Goal: Task Accomplishment & Management: Manage account settings

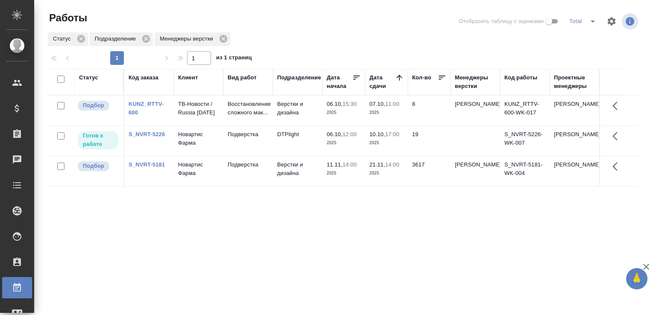
scroll to position [66, 0]
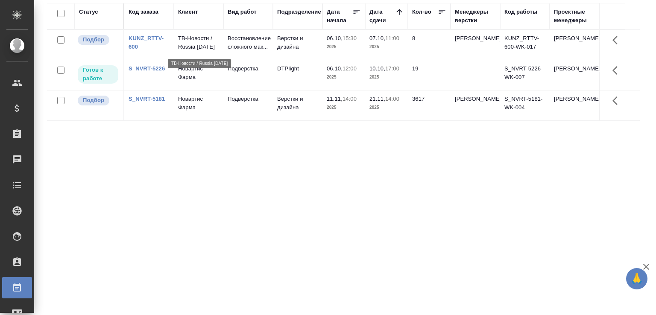
click at [213, 47] on p "ТВ-Новости / Russia [DATE]" at bounding box center [198, 42] width 41 height 17
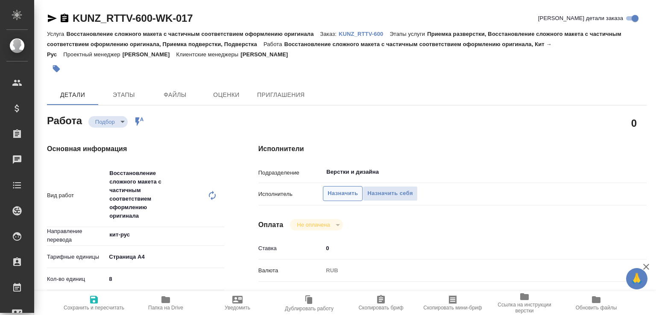
click at [339, 194] on span "Назначить" at bounding box center [343, 194] width 30 height 10
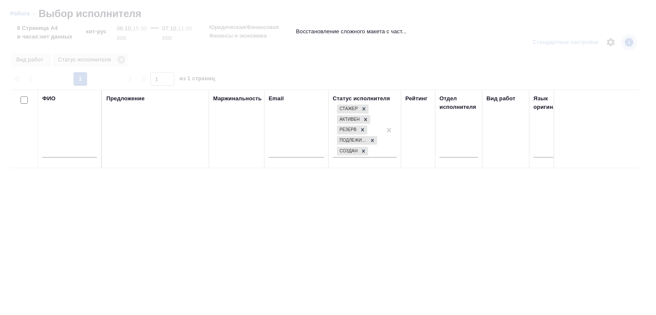
click at [74, 151] on input "text" at bounding box center [69, 152] width 55 height 11
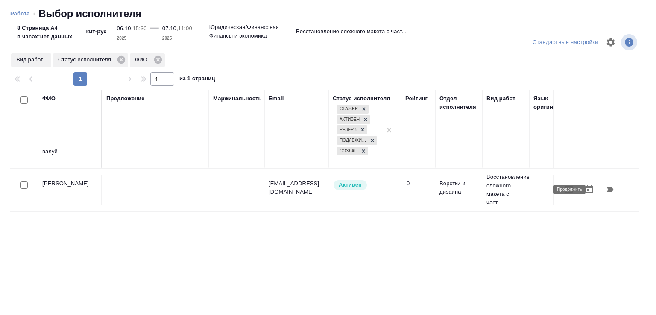
type input "валуй"
click at [605, 190] on icon "button" at bounding box center [610, 190] width 10 height 10
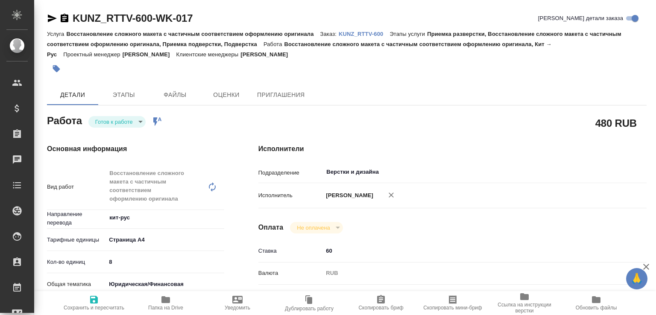
click at [137, 121] on body "🙏 .cls-1 fill:#fff; AWATERA Малофеева Екатерина e.malofeeva Клиенты Спецификаци…" at bounding box center [328, 157] width 656 height 315
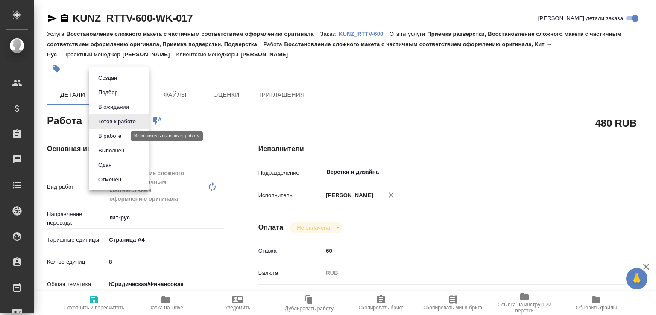
click at [124, 135] on button "В работе" at bounding box center [110, 136] width 28 height 9
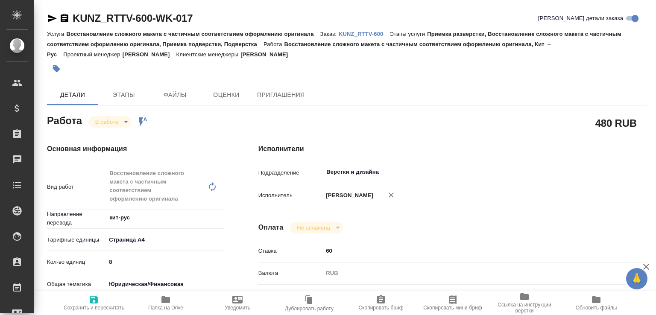
type textarea "x"
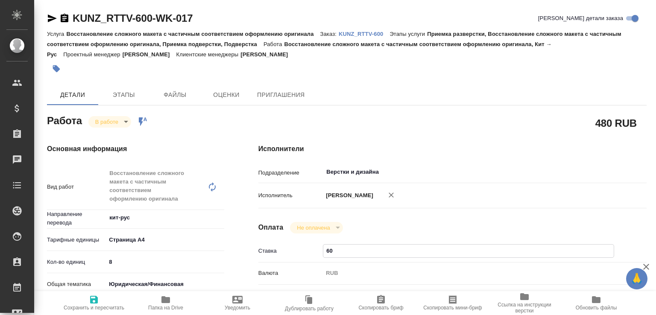
drag, startPoint x: 330, startPoint y: 252, endPoint x: 321, endPoint y: 253, distance: 8.6
click at [321, 253] on div "Ставка 60" at bounding box center [453, 251] width 388 height 15
type textarea "x"
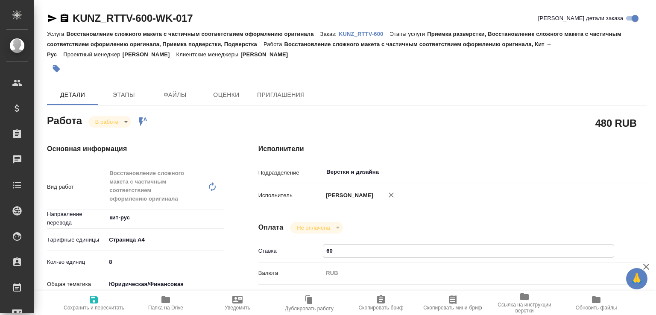
type textarea "x"
type input "40"
type textarea "x"
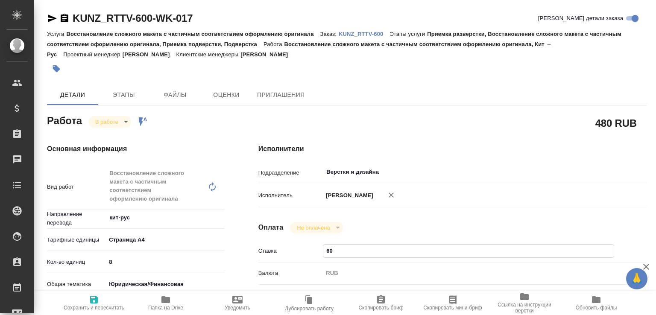
type textarea "x"
type input "40"
click at [100, 305] on span "Сохранить и пересчитать" at bounding box center [94, 308] width 61 height 6
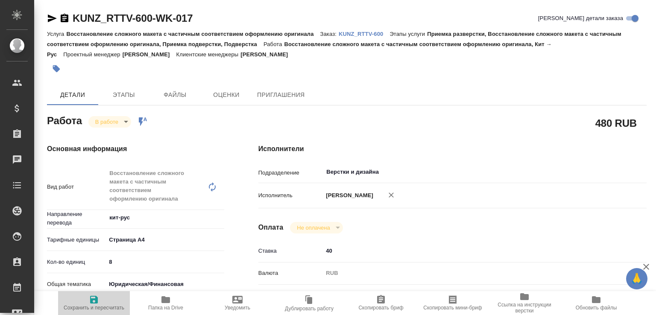
type textarea "x"
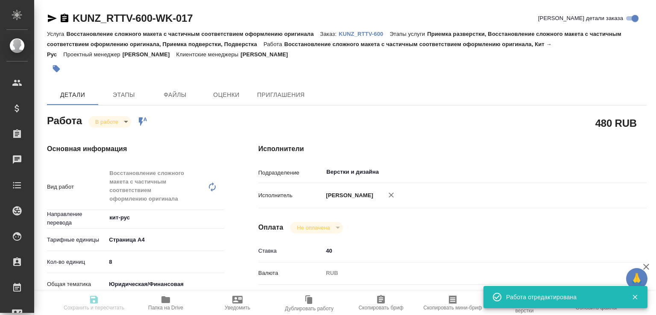
type textarea "x"
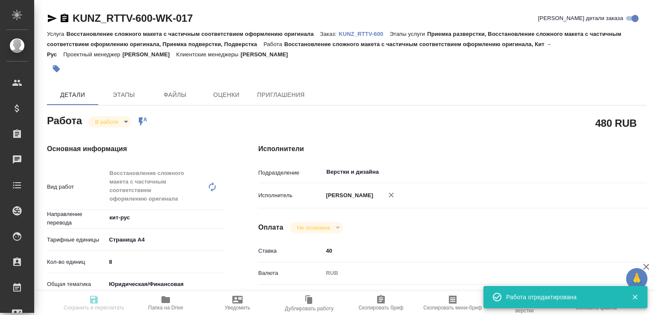
type input "inProgress"
type textarea "Восстановление сложного макета с частичным соответствием оформлению оригинала"
type textarea "x"
type input "кит-рус"
type input "5f036ec4e16dec2d6b59c8ff"
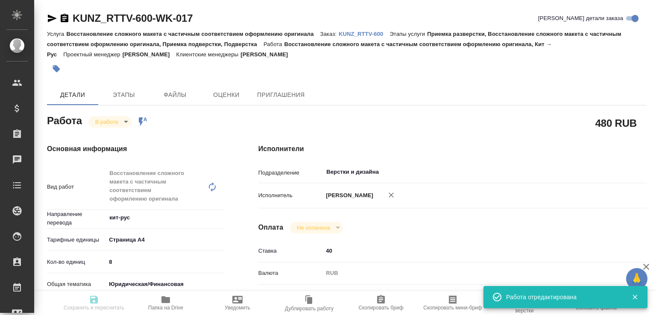
type input "8"
type input "yr-fn"
type input "5a8b8b956a9677013d343d3b"
type input "06.10.2025 15:30"
type input "06.10.2025 21:07"
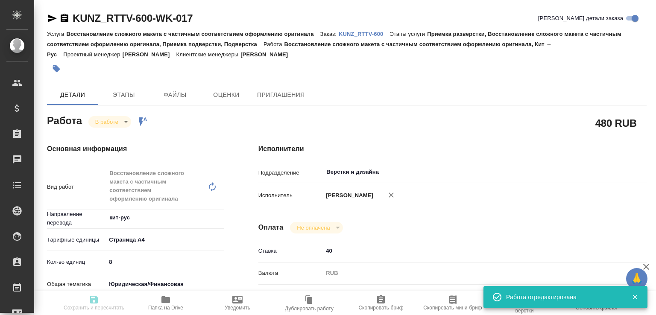
type input "07.10.2025 11:00"
type input "13.10.2025 12:00"
type input "Верстки и дизайна"
type input "notPayed"
type input "40"
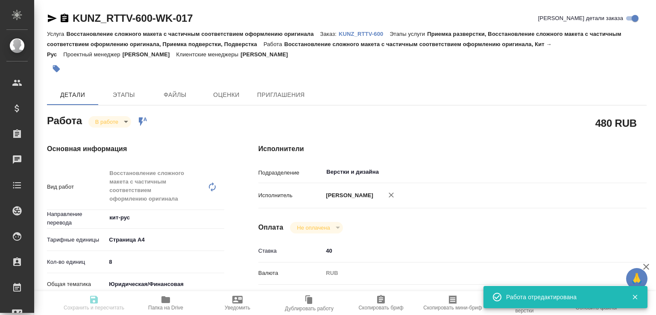
type input "RUB"
type input "[PERSON_NAME]"
type textarea "x"
type textarea "/Clients/RT/Orders/KUNZ_RTTV-600/DTP/KUNZ_RTTV-600-WK-017"
type textarea "x"
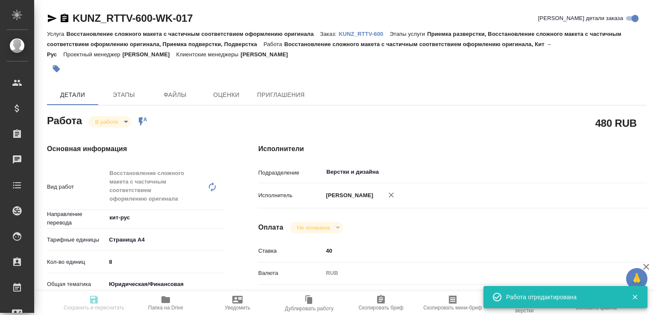
type input "KUNZ_RTTV-600"
type input "Восстановление сложного макета с частичным соответствием оформлению оригинала"
type input "Приемка разверстки, Восстановление сложного макета с частичным соответствием оф…"
type input "Веселова Юлия"
type input "[PERSON_NAME]"
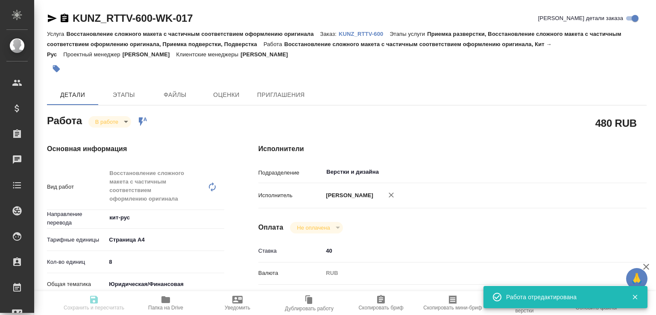
type input "/Clients/RT/Orders/KUNZ_RTTV-600"
type textarea "x"
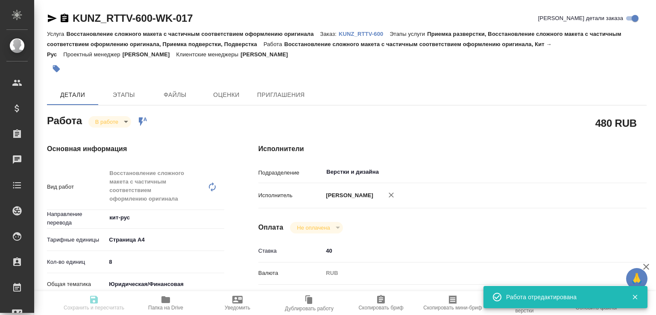
type textarea "x"
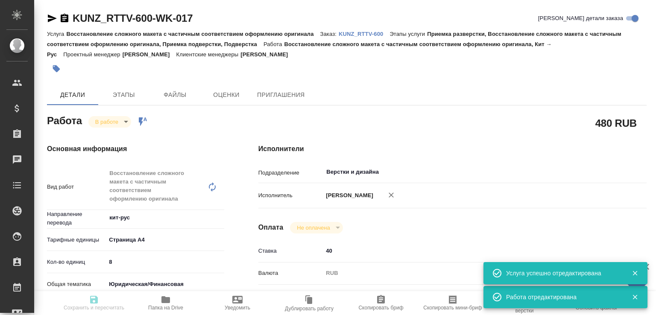
type textarea "x"
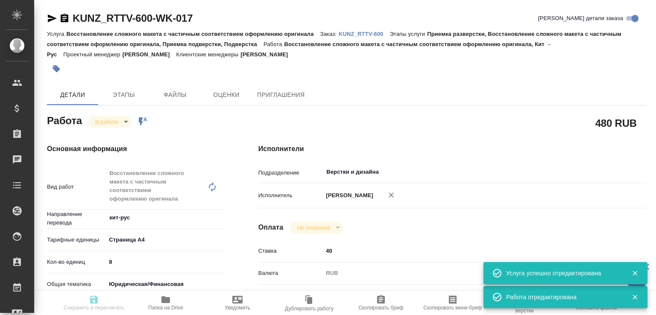
type textarea "x"
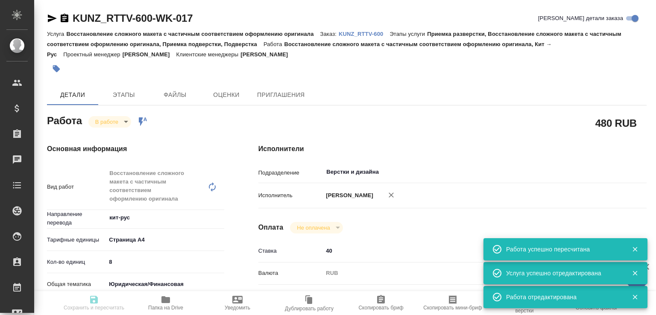
type input "inProgress"
type textarea "Восстановление сложного макета с частичным соответствием оформлению оригинала"
type textarea "x"
type input "кит-рус"
type input "5f036ec4e16dec2d6b59c8ff"
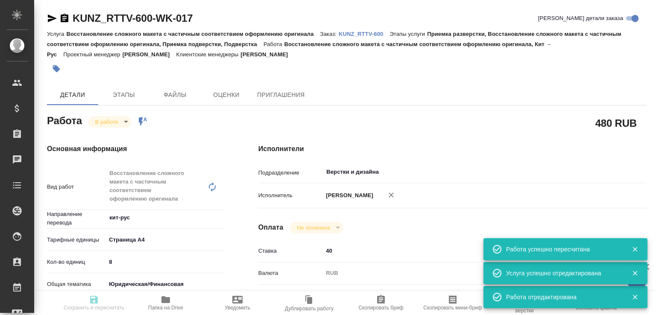
type input "8"
type input "yr-fn"
type input "5a8b8b956a9677013d343d3b"
type input "06.10.2025 15:30"
type input "06.10.2025 21:07"
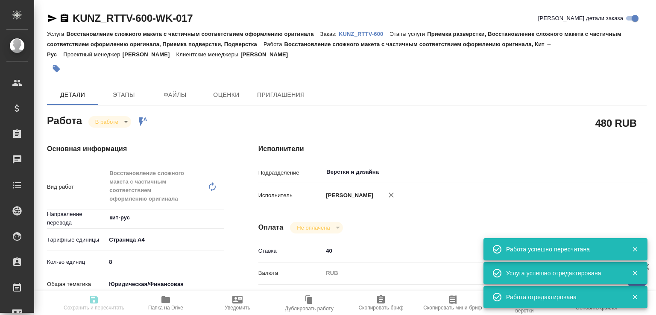
type input "07.10.2025 11:00"
type input "13.10.2025 12:00"
type input "Верстки и дизайна"
type input "notPayed"
type input "40"
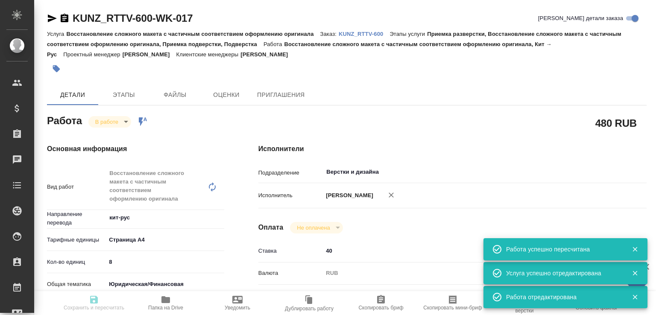
type input "RUB"
type input "[PERSON_NAME]"
type textarea "x"
type textarea "/Clients/RT/Orders/KUNZ_RTTV-600/DTP/KUNZ_RTTV-600-WK-017"
type textarea "x"
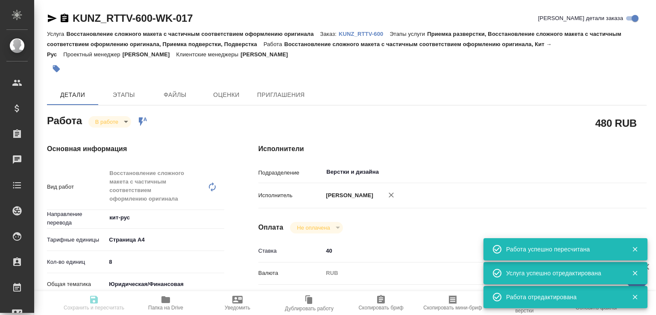
type input "KUNZ_RTTV-600"
type input "Восстановление сложного макета с частичным соответствием оформлению оригинала"
type input "Приемка разверстки, Восстановление сложного макета с частичным соответствием оф…"
type input "Веселова Юлия"
type input "[PERSON_NAME]"
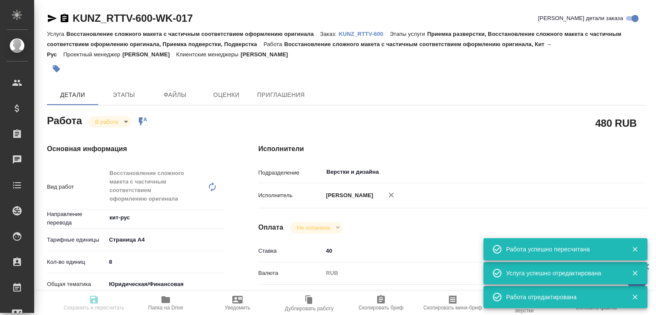
type input "/Clients/RT/Orders/KUNZ_RTTV-600"
type textarea "x"
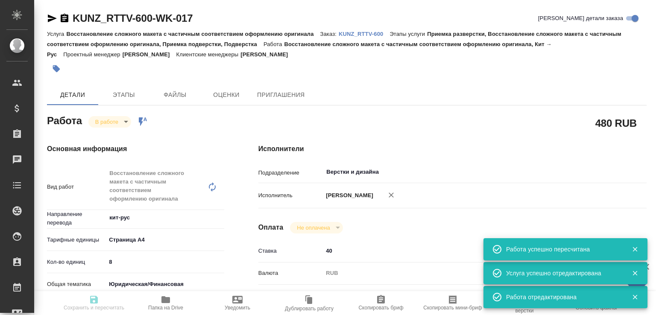
type textarea "x"
